Goal: Task Accomplishment & Management: Manage account settings

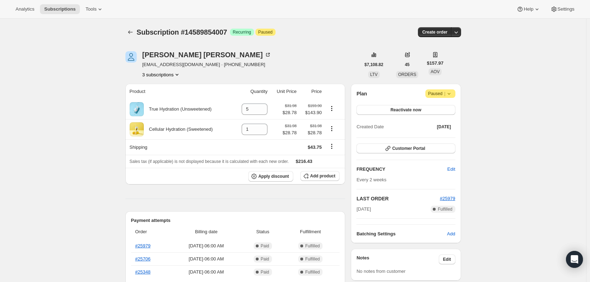
click at [174, 75] on button "3 subscriptions" at bounding box center [161, 74] width 38 height 7
click at [176, 100] on span "15127118135" at bounding box center [163, 99] width 49 height 7
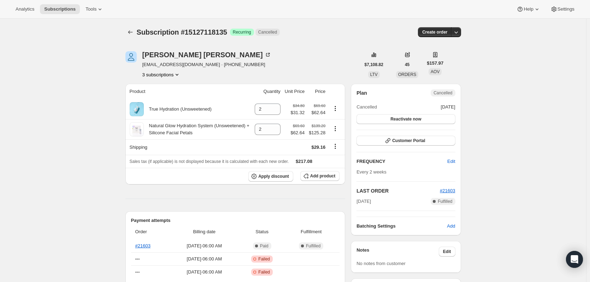
click at [158, 76] on button "3 subscriptions" at bounding box center [161, 74] width 38 height 7
click at [161, 118] on div "14589854007 15127118135 Info Current 17461477687" at bounding box center [164, 100] width 58 height 40
click at [161, 115] on button "17461477687" at bounding box center [163, 111] width 53 height 11
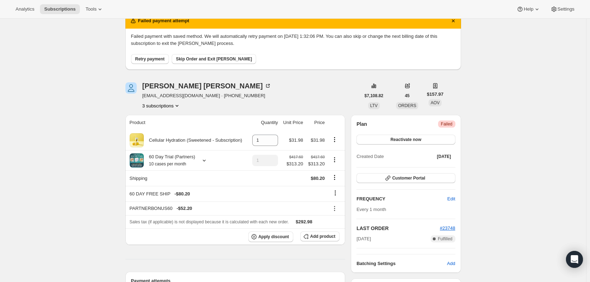
scroll to position [106, 0]
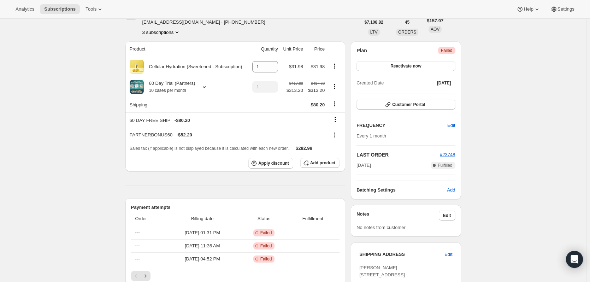
click at [168, 34] on button "3 subscriptions" at bounding box center [161, 32] width 38 height 7
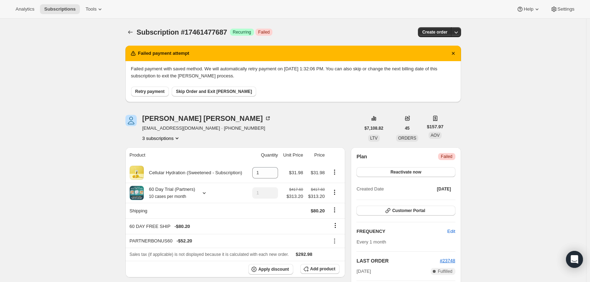
click at [168, 138] on button "3 subscriptions" at bounding box center [161, 138] width 38 height 7
click at [170, 164] on span "15127118135" at bounding box center [163, 163] width 49 height 7
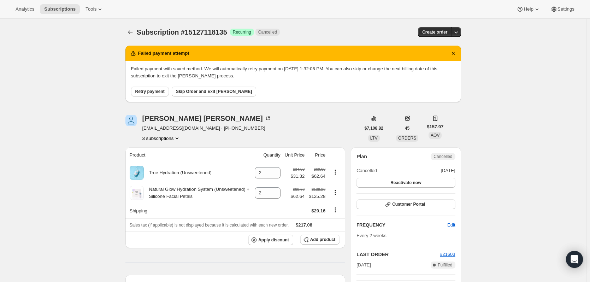
click at [171, 140] on button "3 subscriptions" at bounding box center [161, 138] width 38 height 7
click at [173, 154] on span "14589854007" at bounding box center [163, 151] width 49 height 7
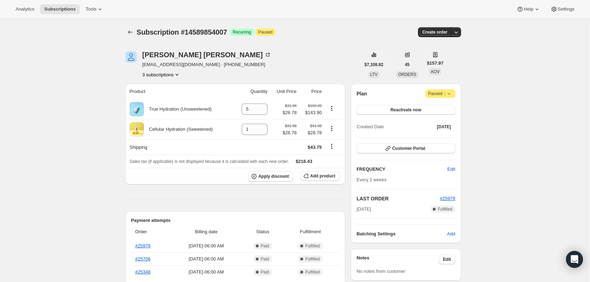
click at [176, 73] on icon "Product actions" at bounding box center [176, 74] width 7 height 7
click at [165, 96] on button "15127118135" at bounding box center [163, 99] width 53 height 11
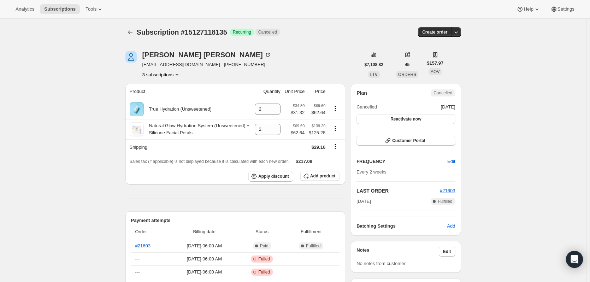
click at [167, 75] on button "3 subscriptions" at bounding box center [161, 74] width 38 height 7
click at [167, 111] on span "17461477687" at bounding box center [163, 111] width 49 height 7
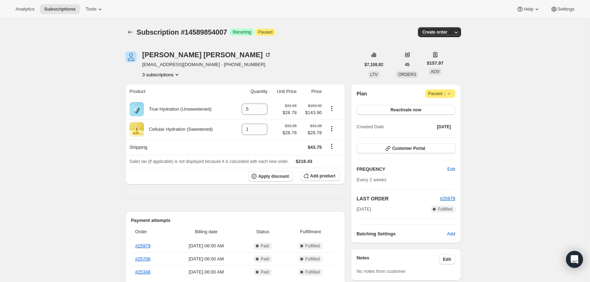
click at [160, 76] on button "3 subscriptions" at bounding box center [161, 74] width 38 height 7
click at [174, 99] on span "15127118135" at bounding box center [163, 99] width 49 height 7
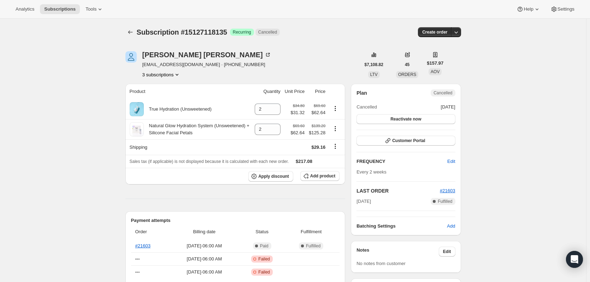
click at [171, 75] on button "3 subscriptions" at bounding box center [161, 74] width 38 height 7
click at [169, 118] on div "14589854007 15127118135 Info Current 17461477687" at bounding box center [164, 100] width 58 height 40
click at [167, 113] on span "17461477687" at bounding box center [163, 111] width 49 height 7
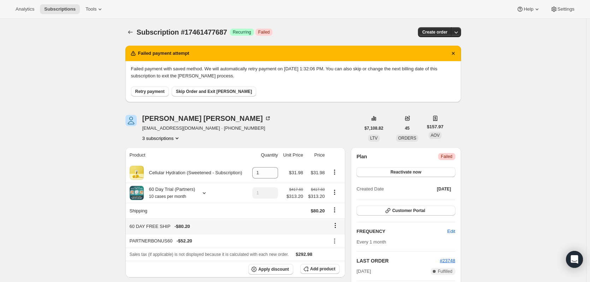
click at [336, 225] on icon at bounding box center [335, 225] width 7 height 7
click at [341, 237] on span "Remove" at bounding box center [337, 238] width 17 height 5
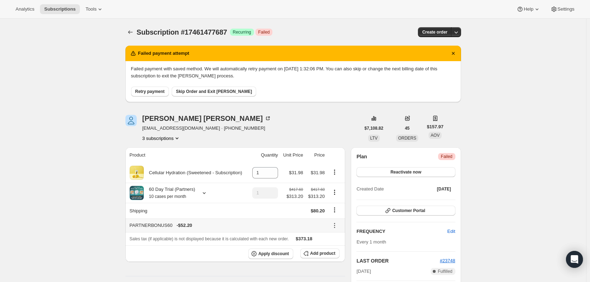
click at [336, 226] on icon at bounding box center [334, 225] width 7 height 7
click at [339, 249] on span "Remove" at bounding box center [336, 250] width 17 height 5
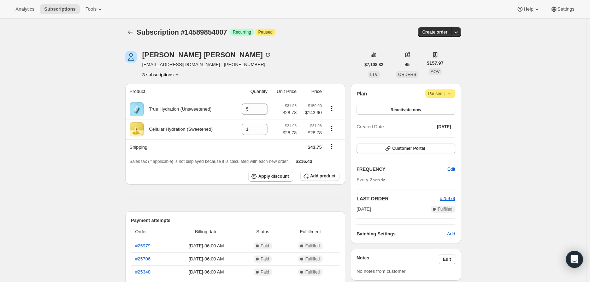
click at [455, 93] on span "Attention Paused |" at bounding box center [440, 93] width 30 height 8
click at [165, 73] on button "3 subscriptions" at bounding box center [161, 74] width 38 height 7
click at [174, 74] on button "3 subscriptions" at bounding box center [161, 74] width 38 height 7
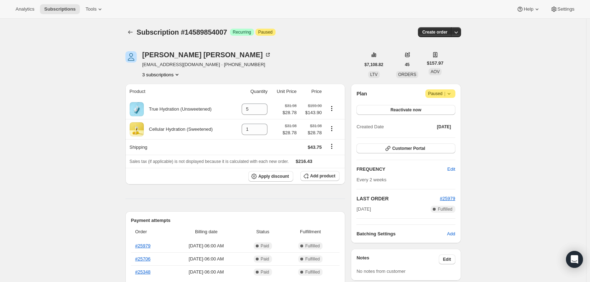
click at [170, 75] on button "3 subscriptions" at bounding box center [161, 74] width 38 height 7
click at [162, 73] on button "3 subscriptions" at bounding box center [161, 74] width 38 height 7
click at [162, 99] on span "15127118135" at bounding box center [153, 99] width 28 height 5
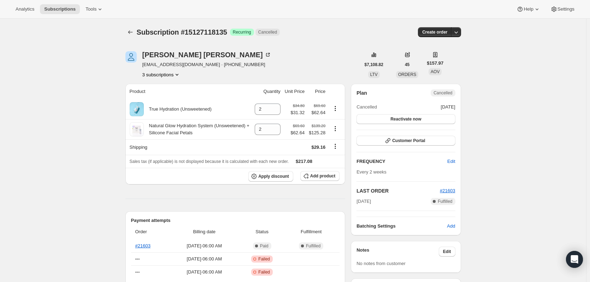
click at [162, 72] on button "3 subscriptions" at bounding box center [161, 74] width 38 height 7
click at [167, 107] on button "17461477687" at bounding box center [163, 111] width 53 height 11
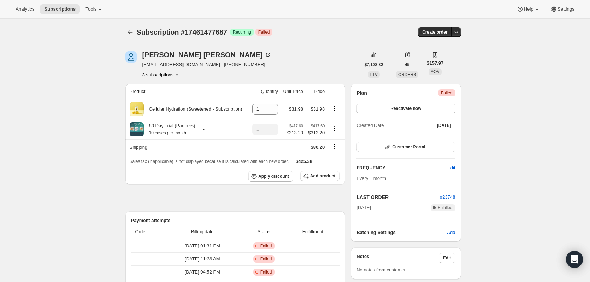
click at [157, 72] on button "3 subscriptions" at bounding box center [161, 74] width 38 height 7
click at [159, 92] on button "14589854007" at bounding box center [163, 87] width 53 height 11
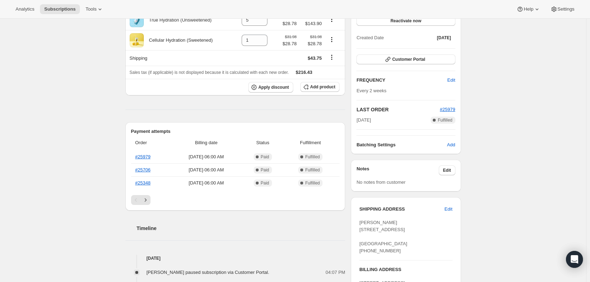
scroll to position [247, 0]
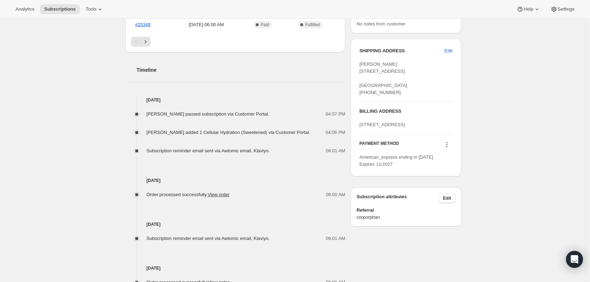
click at [450, 148] on icon at bounding box center [446, 144] width 7 height 7
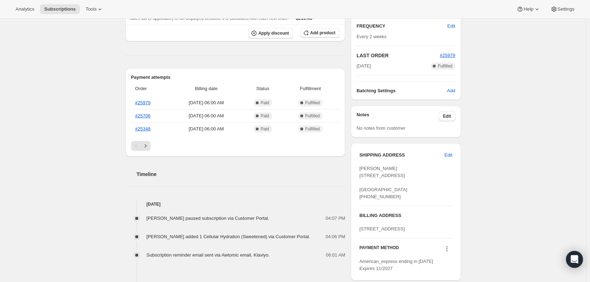
scroll to position [35, 0]
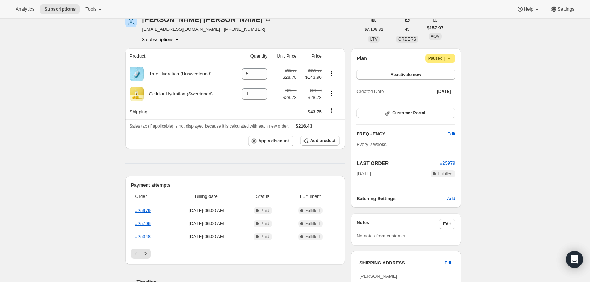
click at [499, 189] on div "Subscription #14589854007. This page is ready Subscription #14589854007 Success…" at bounding box center [293, 283] width 586 height 601
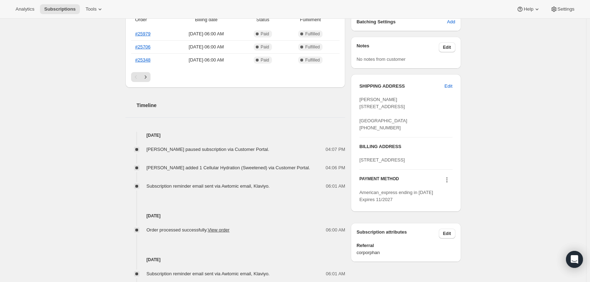
click at [452, 184] on button at bounding box center [446, 180] width 11 height 8
click at [462, 227] on span "Select payment method" at bounding box center [447, 226] width 48 height 5
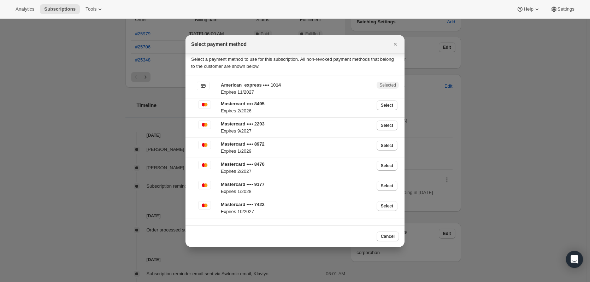
scroll to position [0, 0]
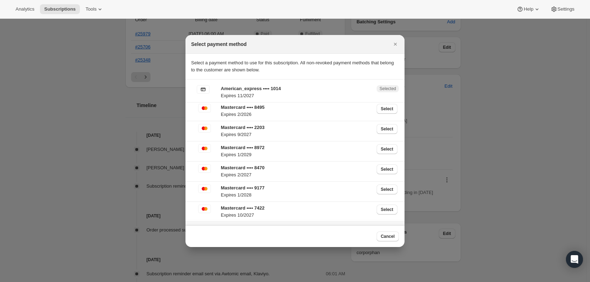
click at [544, 179] on div at bounding box center [295, 141] width 590 height 282
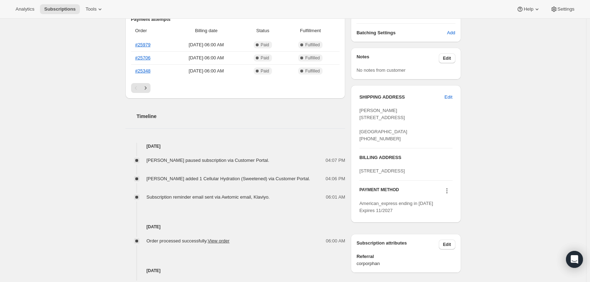
scroll to position [247, 0]
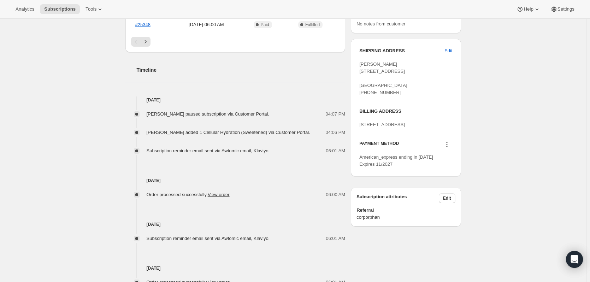
click at [454, 167] on div "SHIPPING ADDRESS Edit Xiomara Arce 3581 Woodland Dr HIGHLAND MI, 48356 United S…" at bounding box center [406, 107] width 110 height 137
click at [449, 148] on icon at bounding box center [446, 144] width 7 height 7
click at [456, 190] on span "Select payment method" at bounding box center [447, 190] width 48 height 5
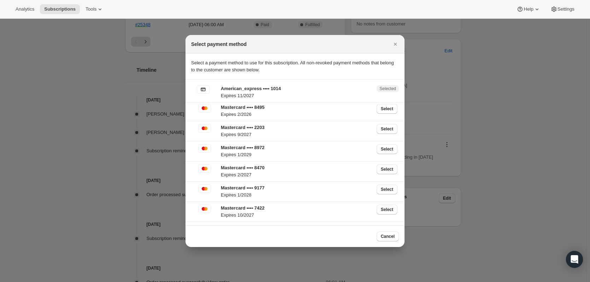
click at [529, 175] on div at bounding box center [295, 141] width 590 height 282
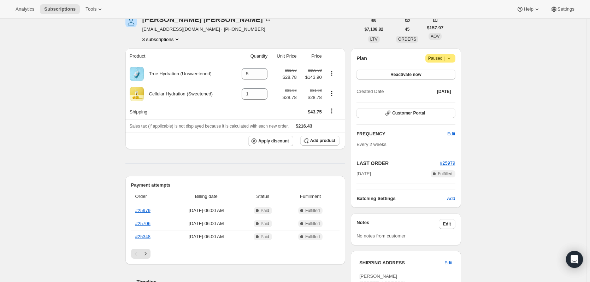
scroll to position [0, 0]
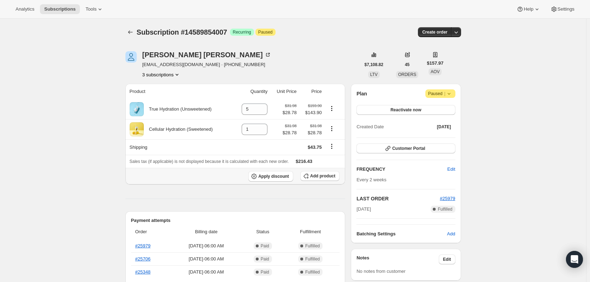
click at [327, 171] on th "Apply discount Add product" at bounding box center [235, 176] width 220 height 17
click at [328, 176] on span "Add product" at bounding box center [322, 176] width 25 height 6
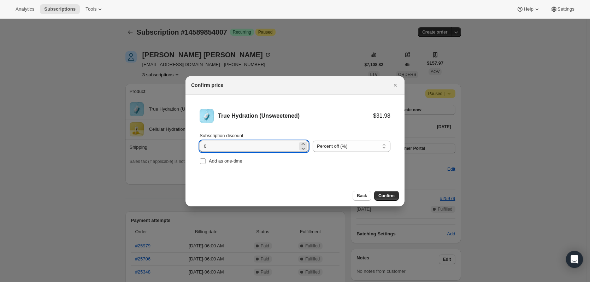
drag, startPoint x: 229, startPoint y: 147, endPoint x: 165, endPoint y: 142, distance: 64.1
type input "15"
drag, startPoint x: 391, startPoint y: 195, endPoint x: 417, endPoint y: 200, distance: 26.7
click at [391, 194] on span "Confirm" at bounding box center [386, 196] width 16 height 6
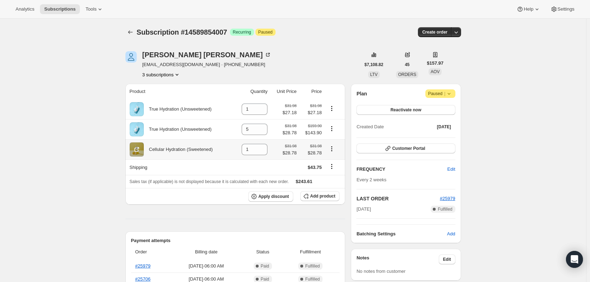
click at [329, 149] on icon "Product actions" at bounding box center [331, 148] width 7 height 7
click at [334, 160] on span "Remove" at bounding box center [333, 163] width 26 height 7
type input "0"
click at [335, 127] on icon "Product actions" at bounding box center [331, 128] width 7 height 7
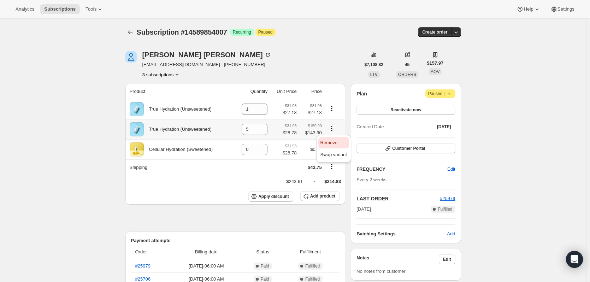
click at [334, 142] on span "Remove" at bounding box center [328, 142] width 17 height 5
type input "0"
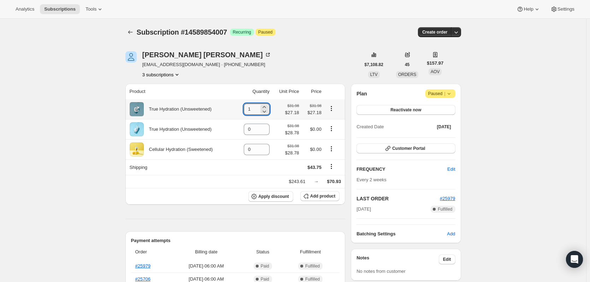
drag, startPoint x: 259, startPoint y: 110, endPoint x: 237, endPoint y: 108, distance: 21.6
click at [238, 108] on td "1" at bounding box center [253, 109] width 37 height 20
type input "8"
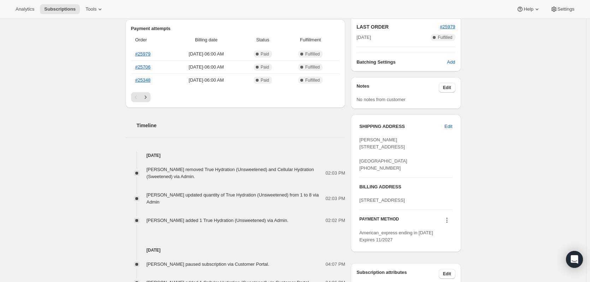
scroll to position [247, 0]
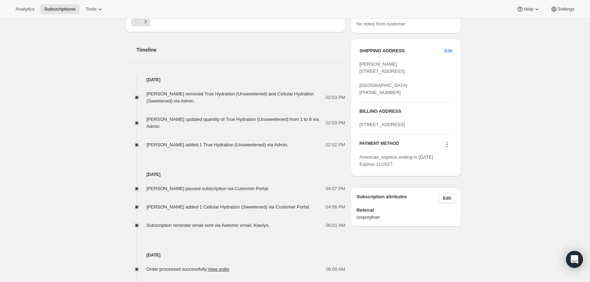
click at [450, 148] on icon at bounding box center [446, 144] width 7 height 7
click at [445, 177] on span "Send link to update card" at bounding box center [447, 178] width 49 height 5
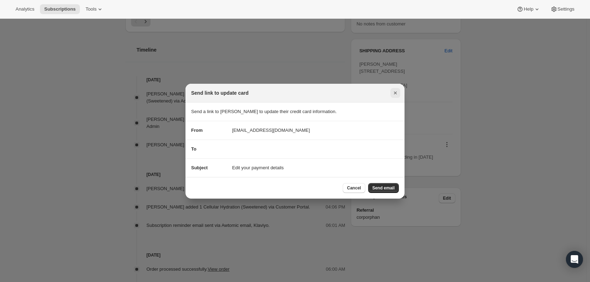
click at [397, 92] on icon "Close" at bounding box center [395, 92] width 7 height 7
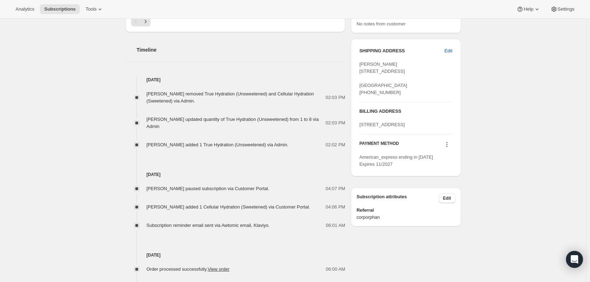
click at [448, 148] on icon at bounding box center [446, 144] width 7 height 7
click at [510, 184] on div "Subscription #14589854007. This page is ready Subscription #14589854007 Success…" at bounding box center [293, 88] width 586 height 632
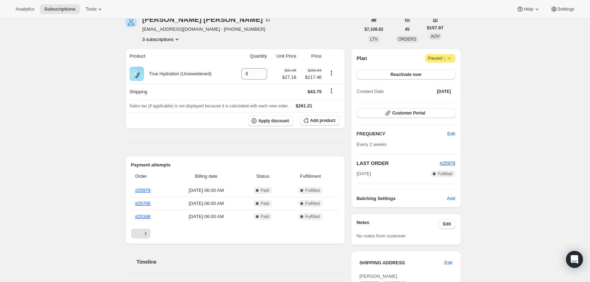
scroll to position [0, 0]
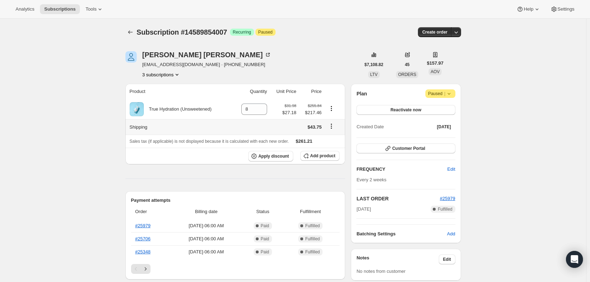
click at [334, 130] on icon "Shipping actions" at bounding box center [331, 126] width 7 height 7
click at [335, 141] on span "Edit shipping rate" at bounding box center [332, 139] width 35 height 5
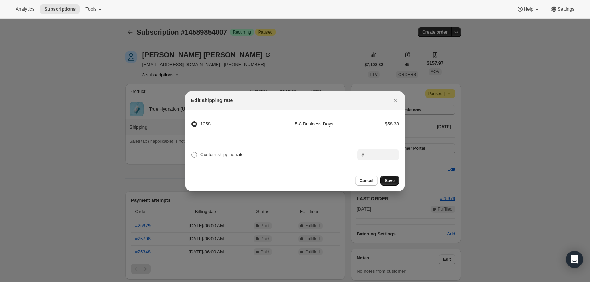
click at [391, 181] on span "Save" at bounding box center [390, 181] width 10 height 6
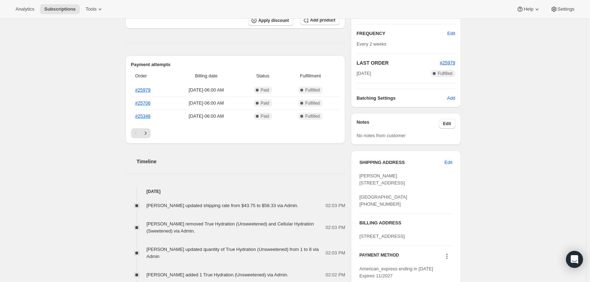
scroll to position [212, 0]
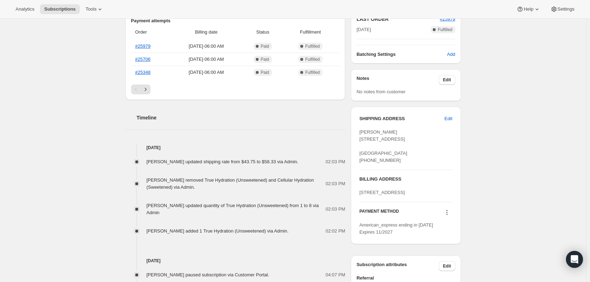
click at [449, 216] on icon at bounding box center [446, 212] width 7 height 7
click at [472, 207] on span "Select payment method" at bounding box center [447, 207] width 49 height 7
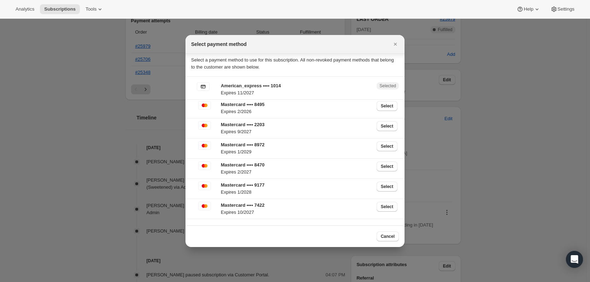
scroll to position [4, 0]
click at [387, 203] on span "Select" at bounding box center [387, 206] width 12 height 6
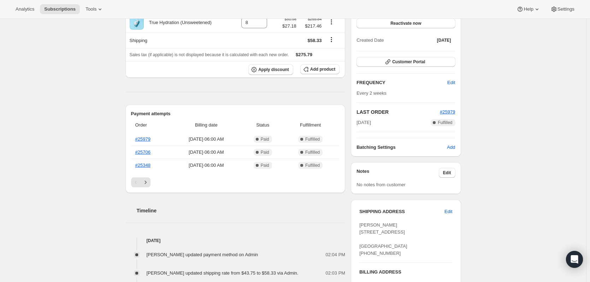
scroll to position [35, 0]
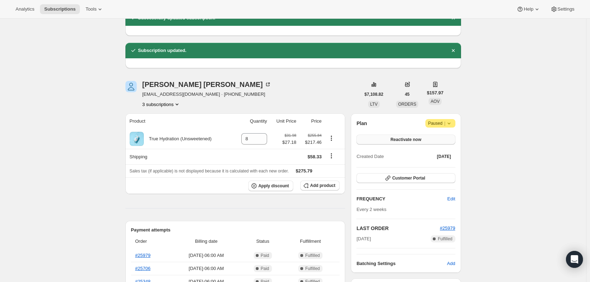
click at [437, 140] on button "Reactivate now" at bounding box center [405, 140] width 99 height 10
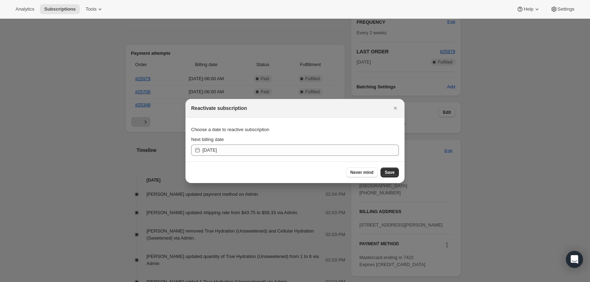
scroll to position [0, 0]
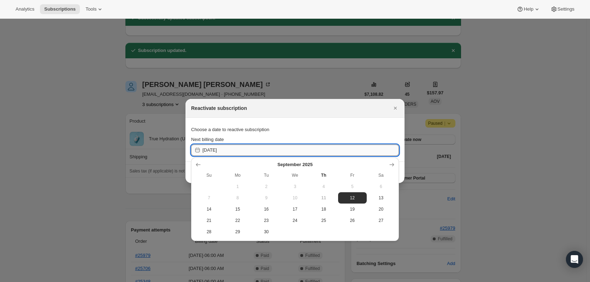
click at [263, 150] on input "2025-09-12" at bounding box center [300, 149] width 196 height 11
click at [318, 197] on span "11" at bounding box center [323, 198] width 23 height 6
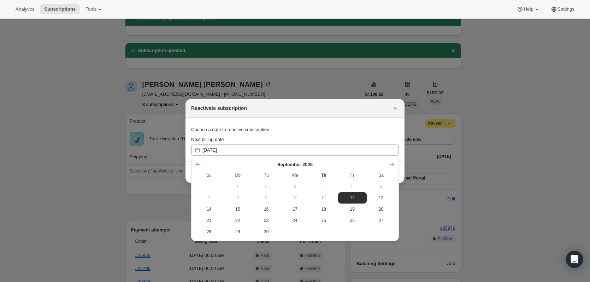
click at [349, 117] on div "Reactivate subscription" at bounding box center [294, 108] width 219 height 19
click at [352, 195] on span "12" at bounding box center [352, 198] width 23 height 6
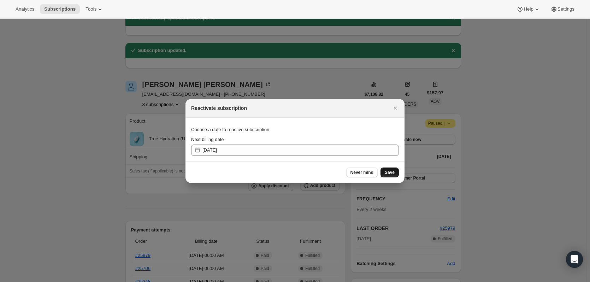
click at [387, 174] on span "Save" at bounding box center [390, 173] width 10 height 6
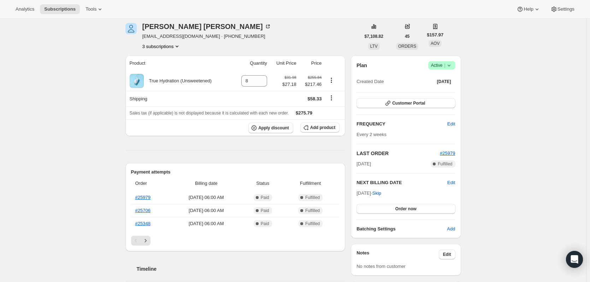
scroll to position [177, 0]
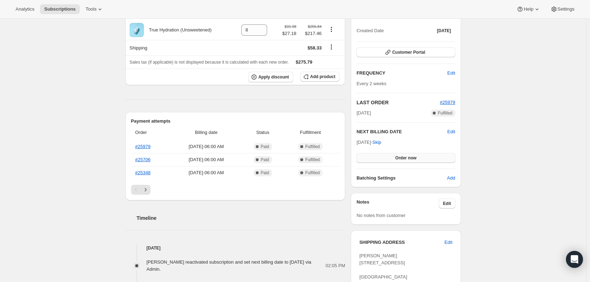
click at [416, 155] on span "Order now" at bounding box center [405, 158] width 21 height 6
click at [405, 155] on button "Click to confirm" at bounding box center [405, 158] width 99 height 10
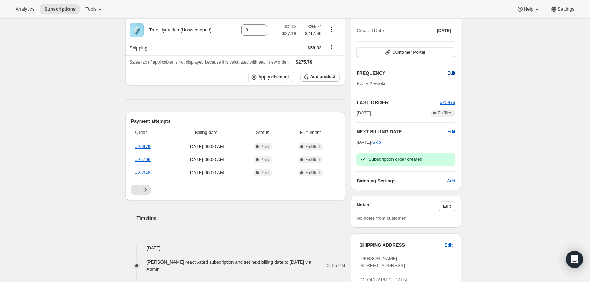
click at [450, 75] on span "Edit" at bounding box center [451, 73] width 8 height 7
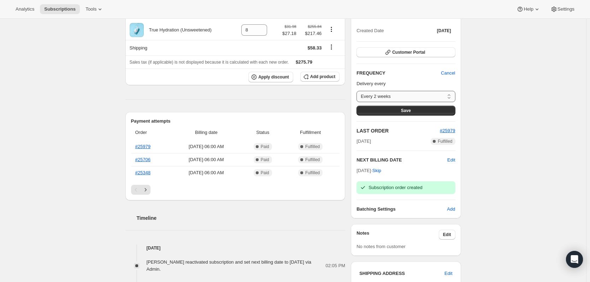
click at [452, 95] on select "Every 2 weeks Monthly Custom..." at bounding box center [405, 96] width 99 height 11
select select "MONTH#1"
click at [358, 91] on select "Every 2 weeks Monthly Custom..." at bounding box center [405, 96] width 99 height 11
click at [494, 115] on div "Subscription #14589854007. This page is ready Subscription #14589854007 Success…" at bounding box center [293, 237] width 586 height 791
click at [421, 112] on button "Save" at bounding box center [405, 111] width 99 height 10
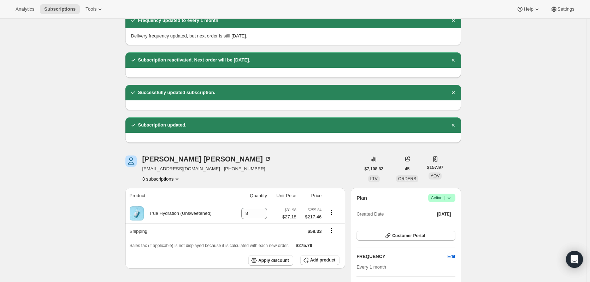
scroll to position [0, 0]
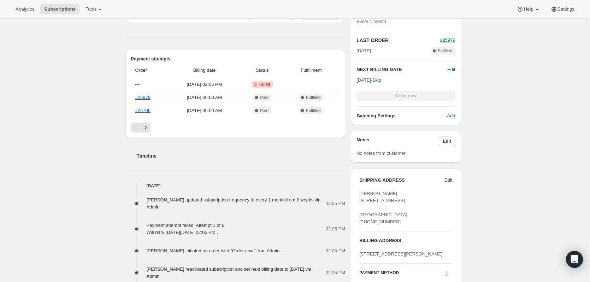
scroll to position [283, 0]
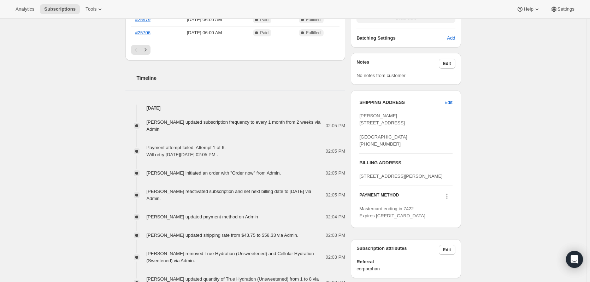
click at [407, 137] on div "[PERSON_NAME] [STREET_ADDRESS] [GEOGRAPHIC_DATA] [PHONE_NUMBER]" at bounding box center [405, 129] width 93 height 35
drag, startPoint x: 406, startPoint y: 189, endPoint x: 387, endPoint y: 191, distance: 18.4
click at [387, 180] on div "[STREET_ADDRESS][PERSON_NAME]" at bounding box center [405, 176] width 93 height 7
click at [499, 198] on div "Subscription #14589854007. This page is ready Subscription #14589854007 Success…" at bounding box center [293, 149] width 586 height 827
click at [449, 200] on icon at bounding box center [446, 195] width 7 height 7
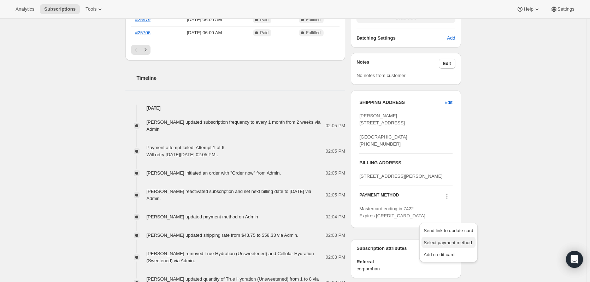
click at [454, 245] on span "Select payment method" at bounding box center [447, 242] width 49 height 7
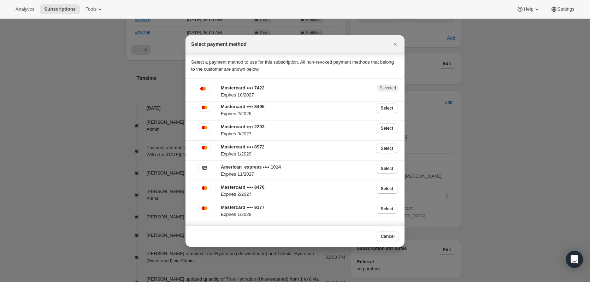
scroll to position [0, 0]
click at [396, 44] on icon "Close" at bounding box center [395, 44] width 7 height 7
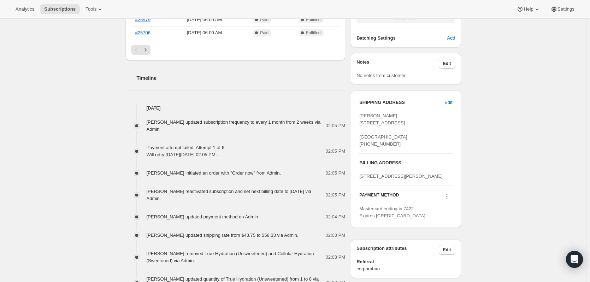
click at [541, 212] on div "Subscription #14589854007. This page is ready Subscription #14589854007 Success…" at bounding box center [293, 149] width 586 height 827
click at [447, 200] on icon at bounding box center [446, 195] width 7 height 7
click at [458, 243] on span "Select payment method" at bounding box center [447, 242] width 48 height 5
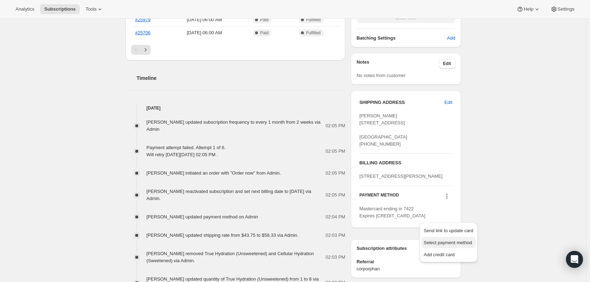
scroll to position [0, 0]
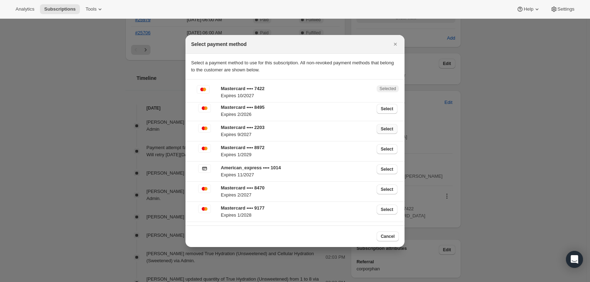
click at [384, 130] on span "Select" at bounding box center [387, 129] width 12 height 6
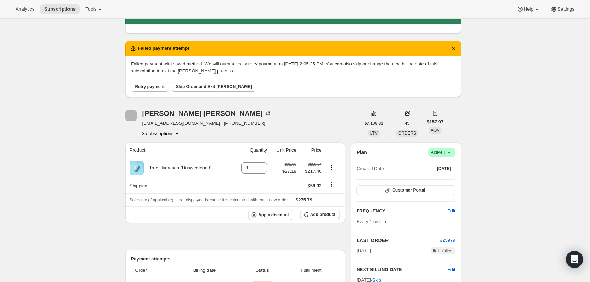
scroll to position [283, 0]
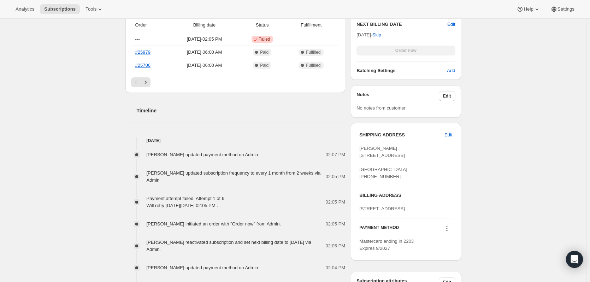
click at [447, 232] on icon at bounding box center [446, 228] width 7 height 7
click at [501, 221] on div "Subscription #14589854007. This page is ready Subscription #14589854007 Success…" at bounding box center [293, 175] width 586 height 878
click at [452, 232] on button at bounding box center [446, 229] width 11 height 8
click at [450, 232] on icon at bounding box center [446, 228] width 7 height 7
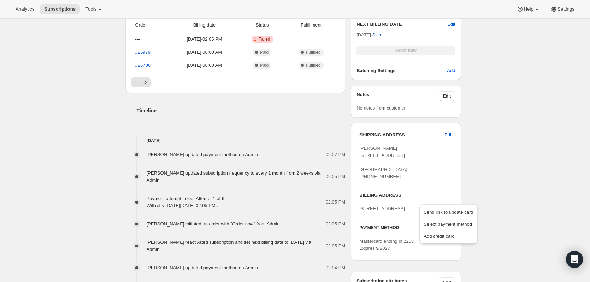
drag, startPoint x: 451, startPoint y: 212, endPoint x: 484, endPoint y: 227, distance: 36.5
click at [484, 227] on div "Analytics Subscriptions Tools Help Settings Skip to content Subscription #14589…" at bounding box center [295, 165] width 590 height 896
click at [448, 232] on icon at bounding box center [446, 228] width 7 height 7
click at [457, 213] on span "Send link to update card" at bounding box center [447, 211] width 49 height 5
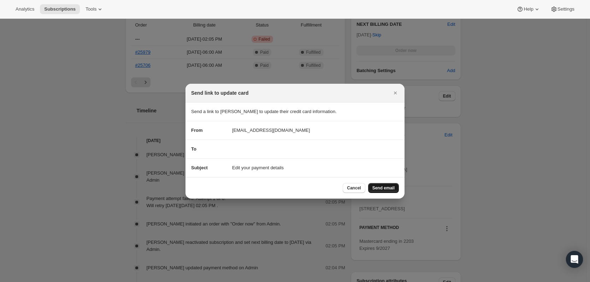
click at [384, 188] on span "Send email" at bounding box center [383, 188] width 22 height 6
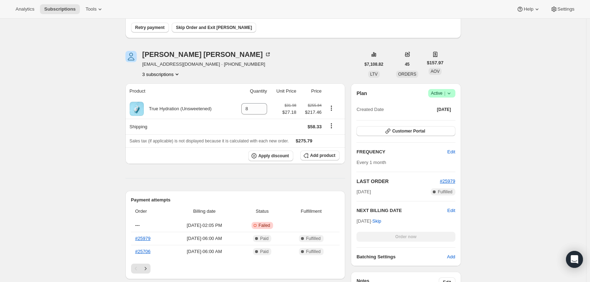
scroll to position [35, 0]
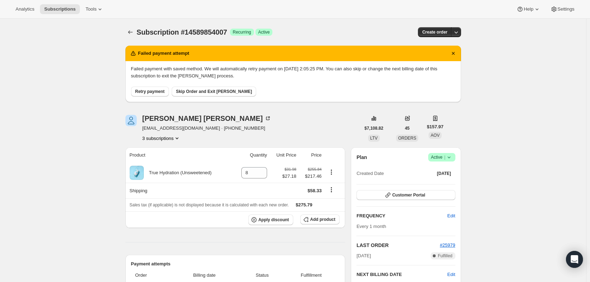
click at [148, 90] on span "Retry payment" at bounding box center [149, 92] width 29 height 6
